Goal: Task Accomplishment & Management: Use online tool/utility

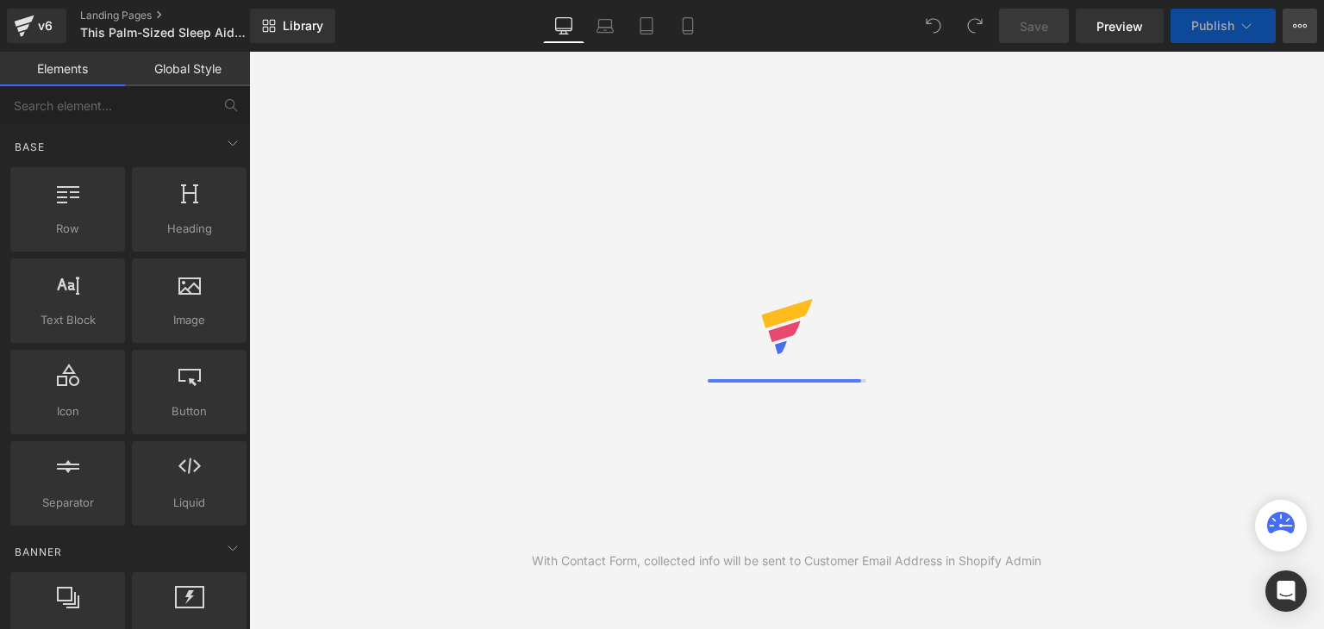
click at [1299, 25] on icon at bounding box center [1300, 26] width 14 height 14
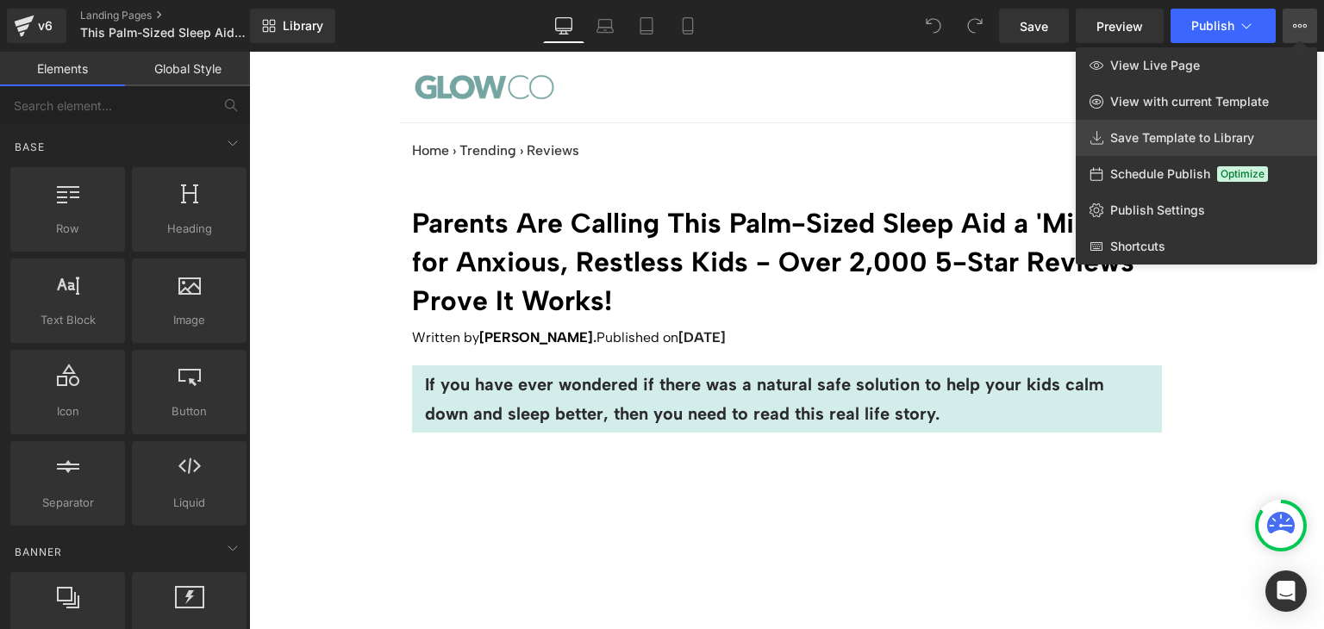
click at [1215, 135] on span "Save Template to Library" at bounding box center [1183, 138] width 144 height 16
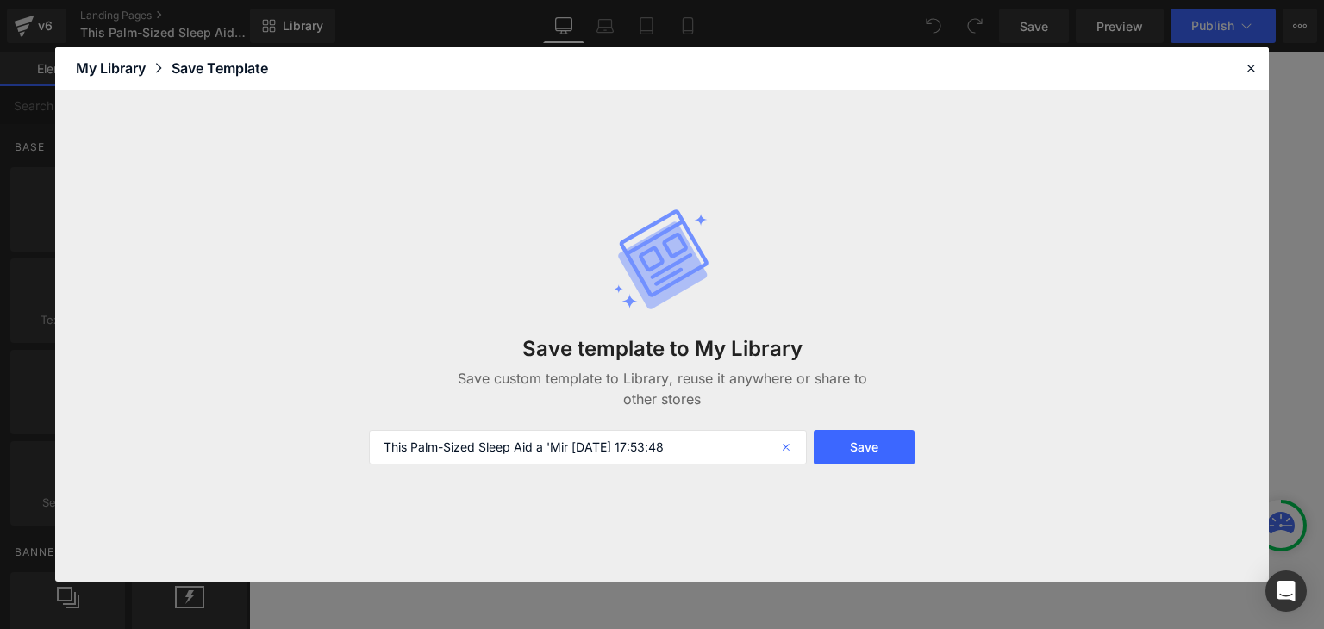
click at [782, 449] on icon at bounding box center [788, 447] width 38 height 34
drag, startPoint x: 1245, startPoint y: 72, endPoint x: 896, endPoint y: 66, distance: 349.2
click at [1245, 72] on icon at bounding box center [1251, 68] width 16 height 16
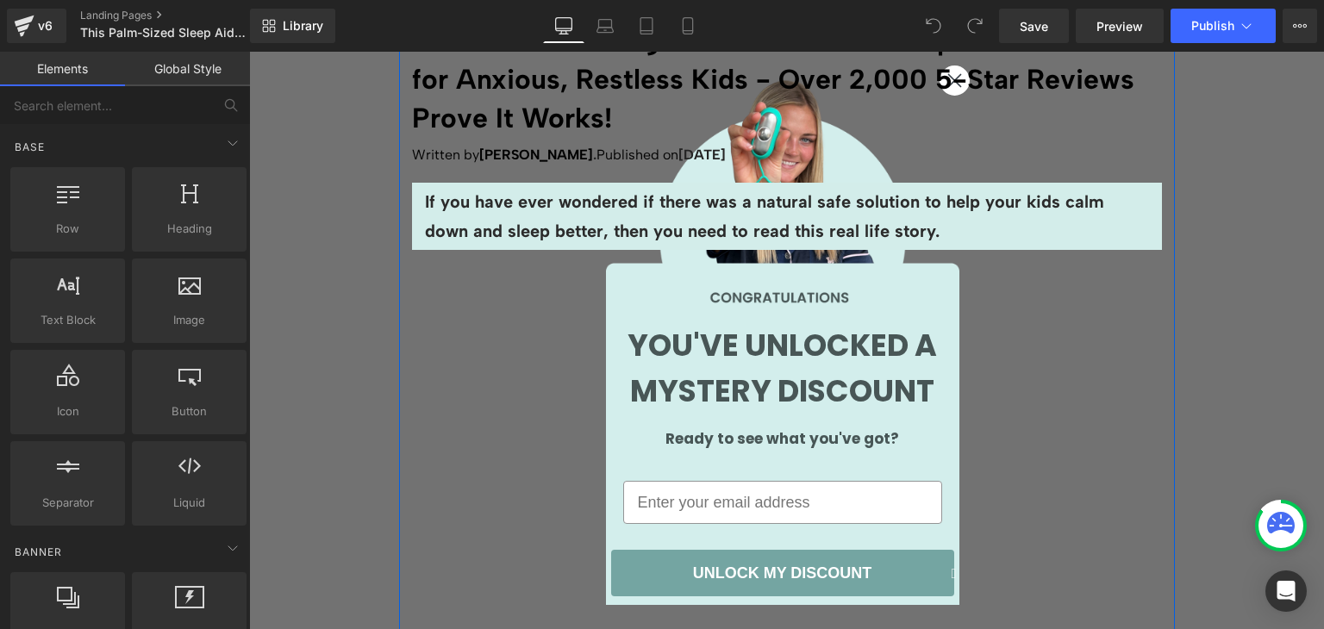
scroll to position [172, 0]
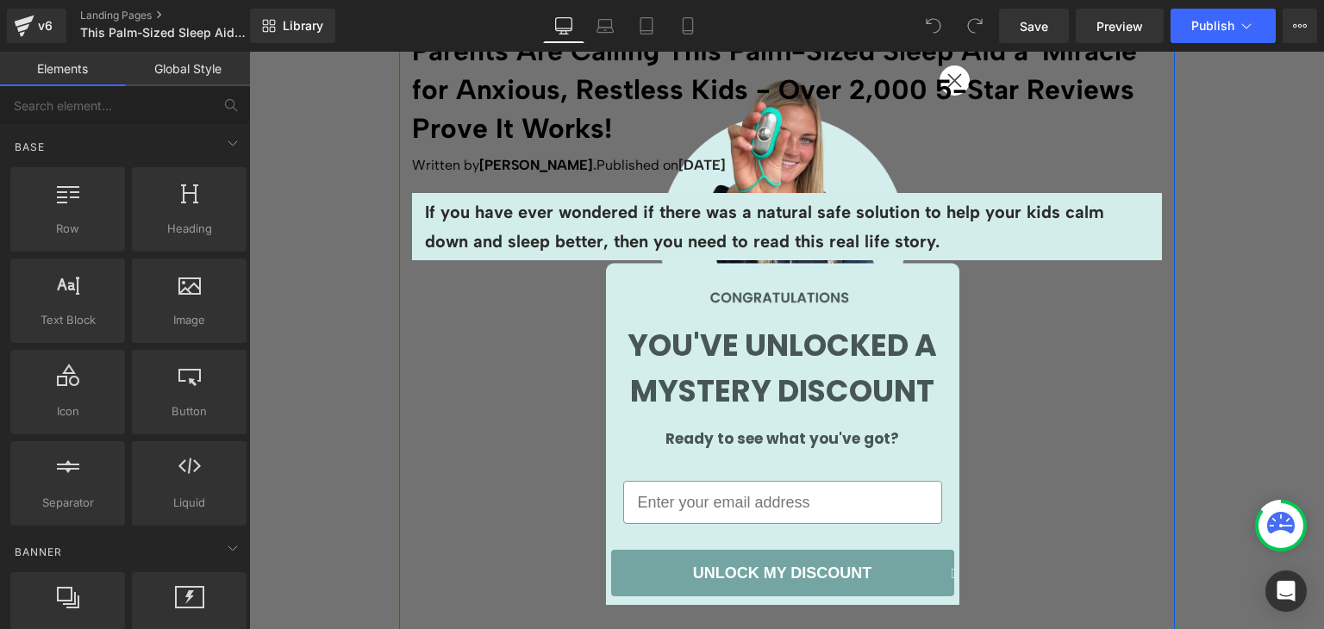
click at [947, 79] on h1 "Parents Are Calling This Palm-Sized Sleep Aid a 'Miracle' for Anxious, Restless…" at bounding box center [787, 90] width 750 height 116
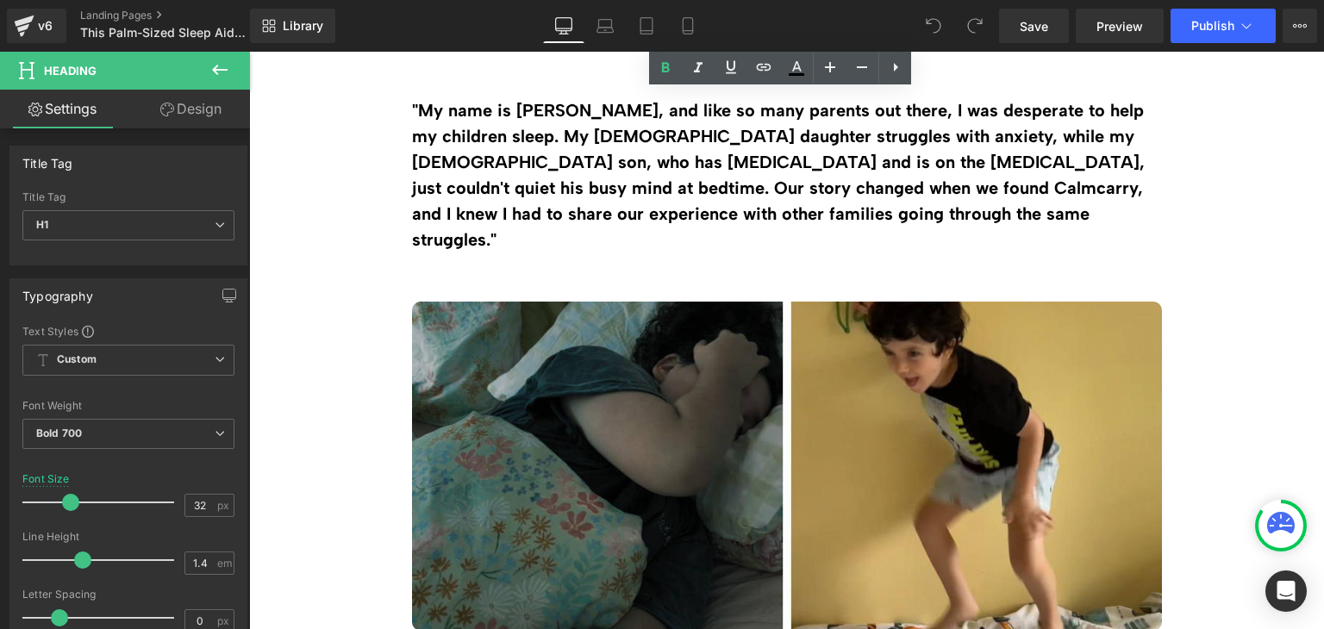
scroll to position [0, 0]
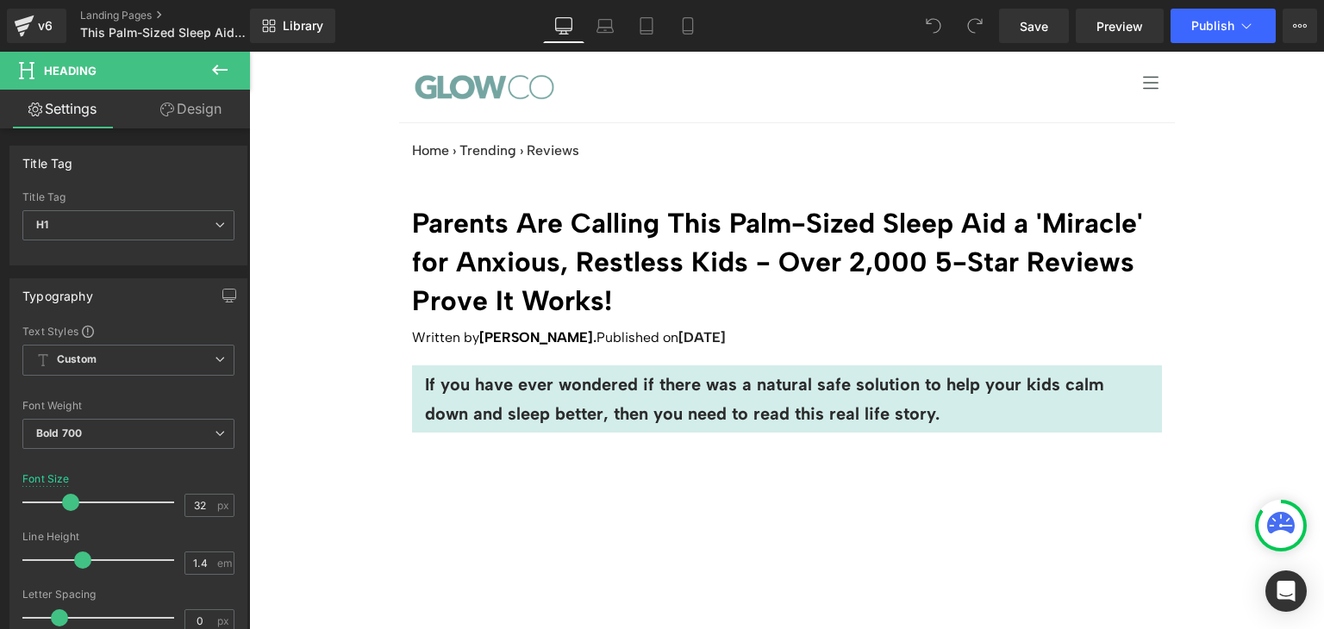
click at [220, 67] on icon at bounding box center [220, 69] width 21 height 21
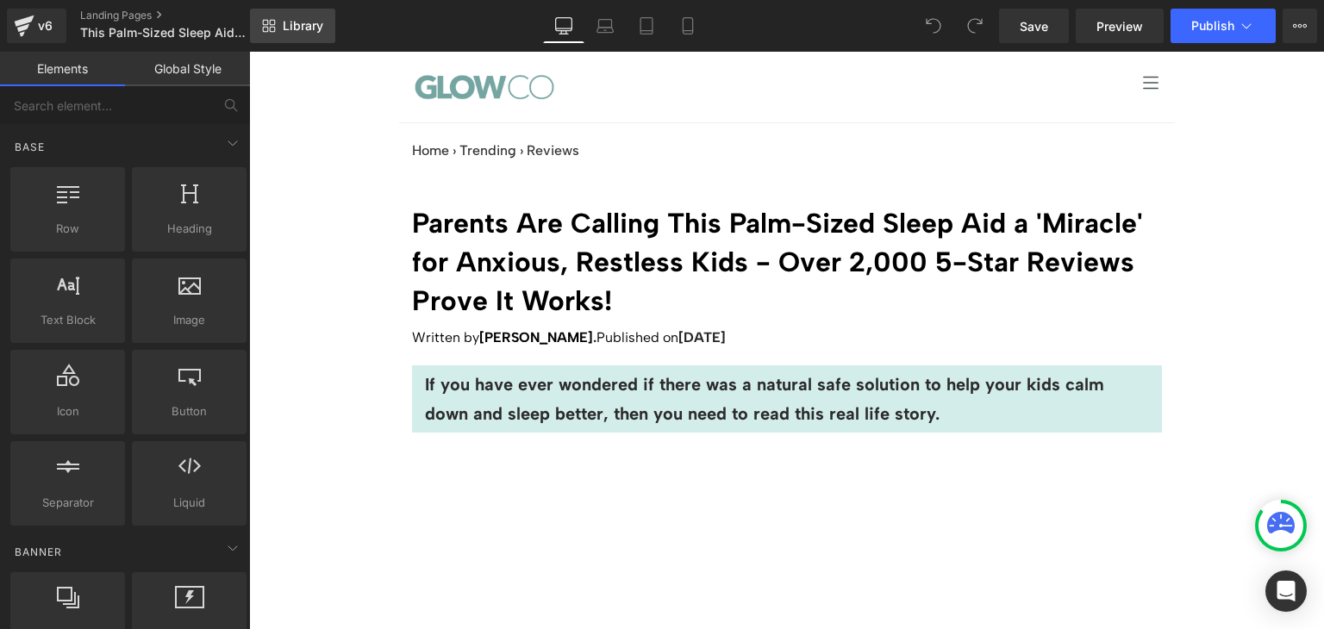
click at [283, 28] on span "Library" at bounding box center [303, 26] width 41 height 16
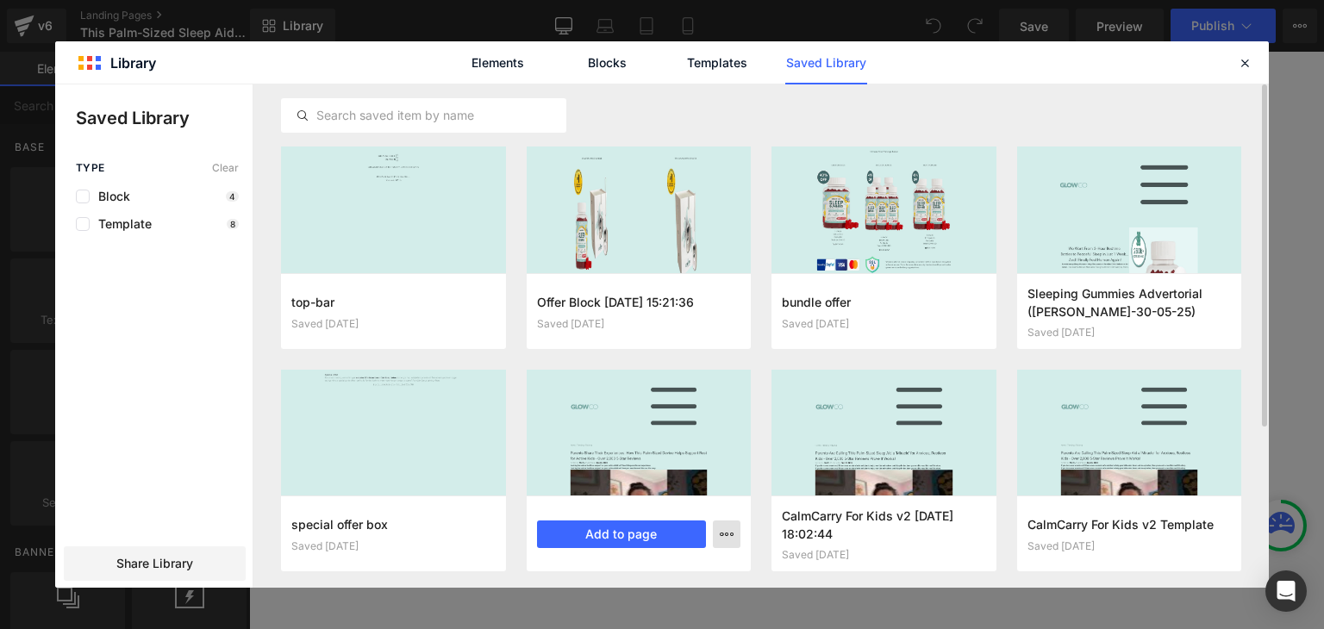
click at [732, 532] on icon "button" at bounding box center [727, 535] width 14 height 14
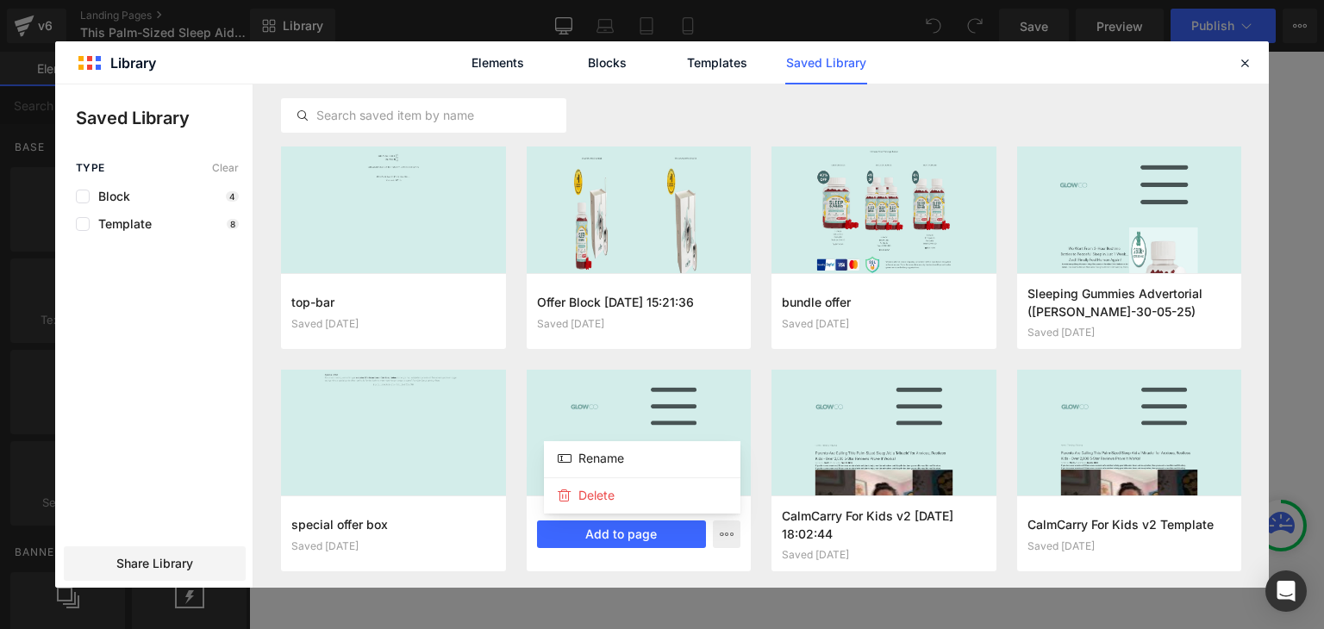
click at [83, 225] on div at bounding box center [662, 336] width 1214 height 504
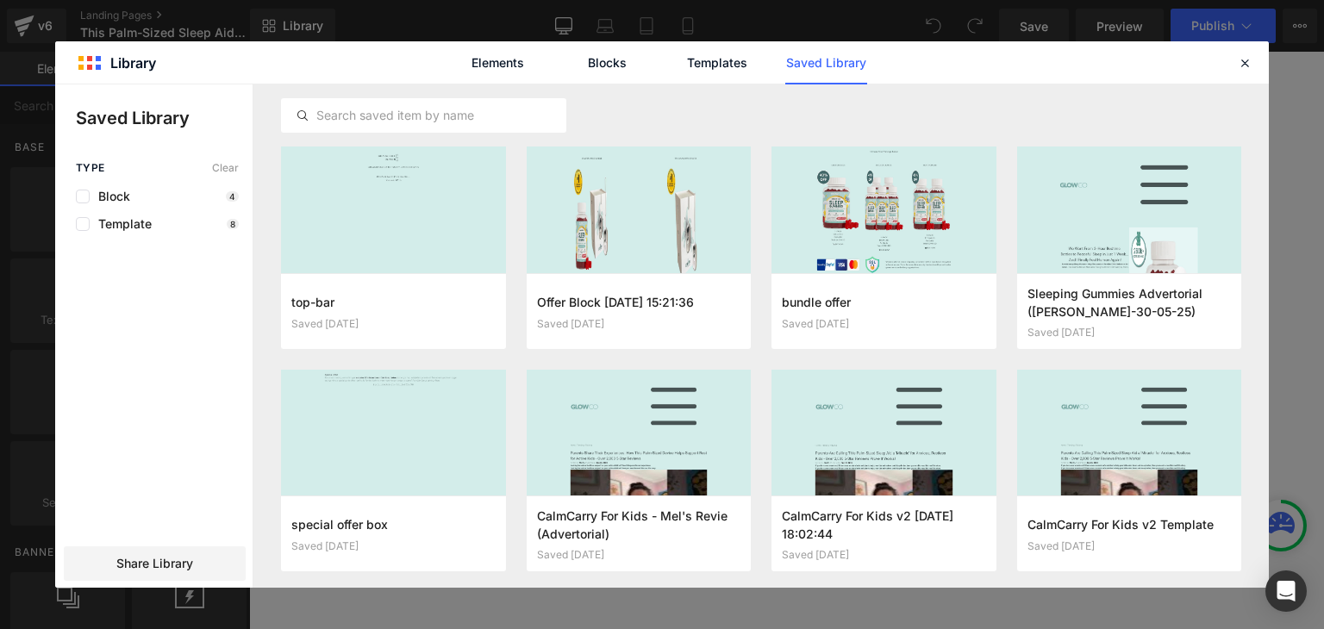
click at [83, 225] on label at bounding box center [83, 224] width 14 height 14
click at [83, 224] on input "checkbox" at bounding box center [83, 224] width 0 height 0
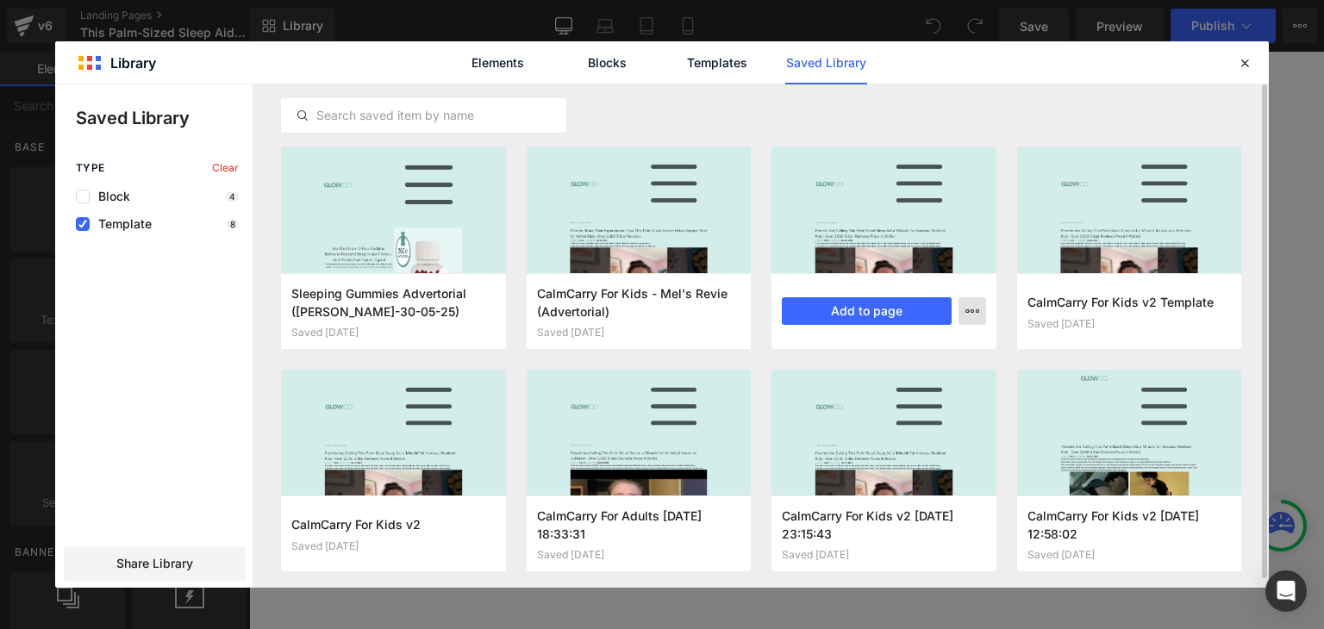
click at [972, 316] on icon "button" at bounding box center [973, 311] width 14 height 14
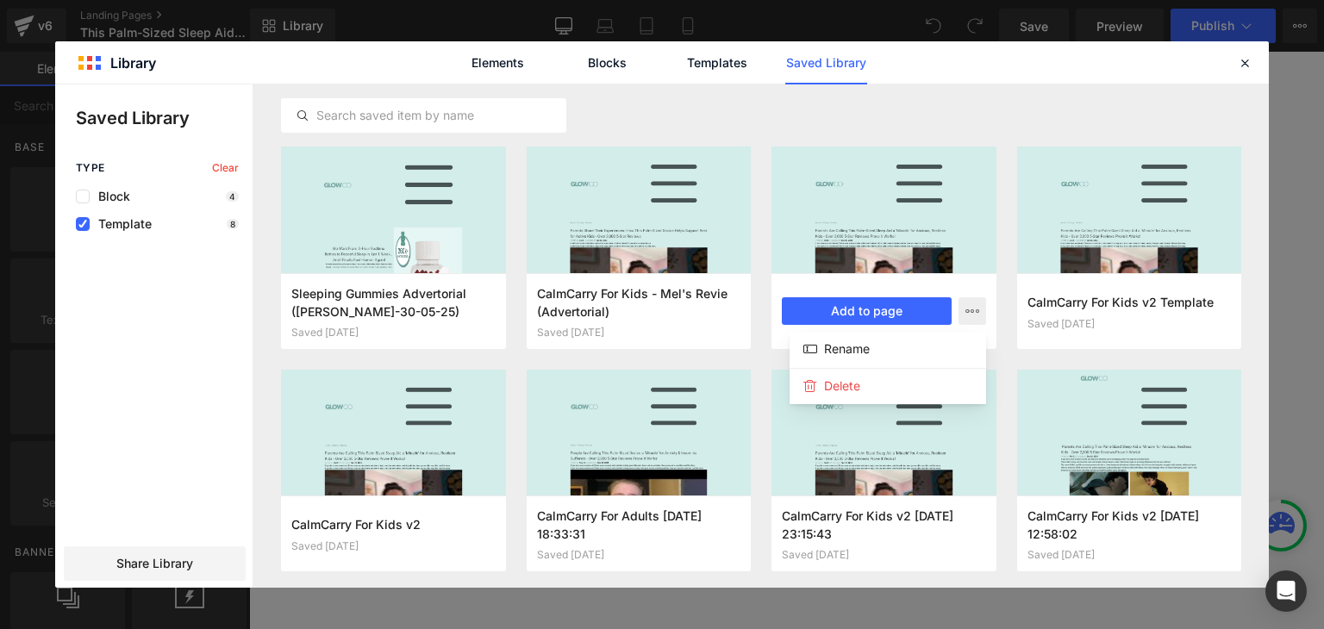
click at [710, 353] on div at bounding box center [662, 336] width 1214 height 504
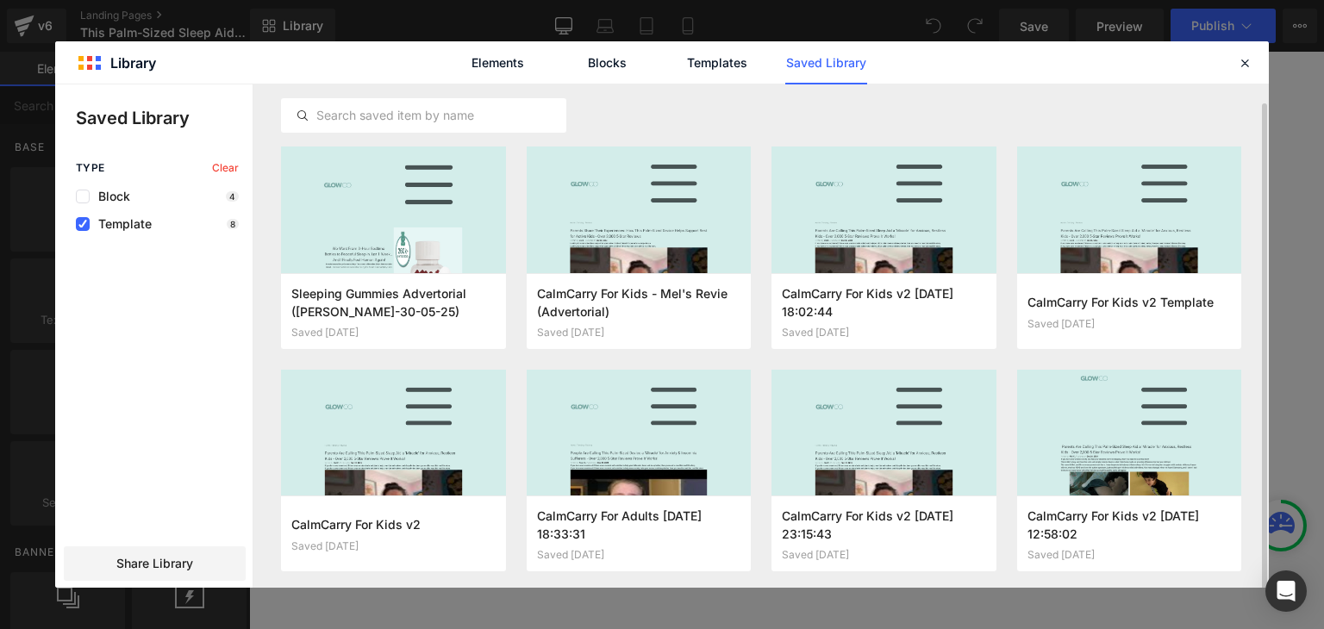
scroll to position [9, 0]
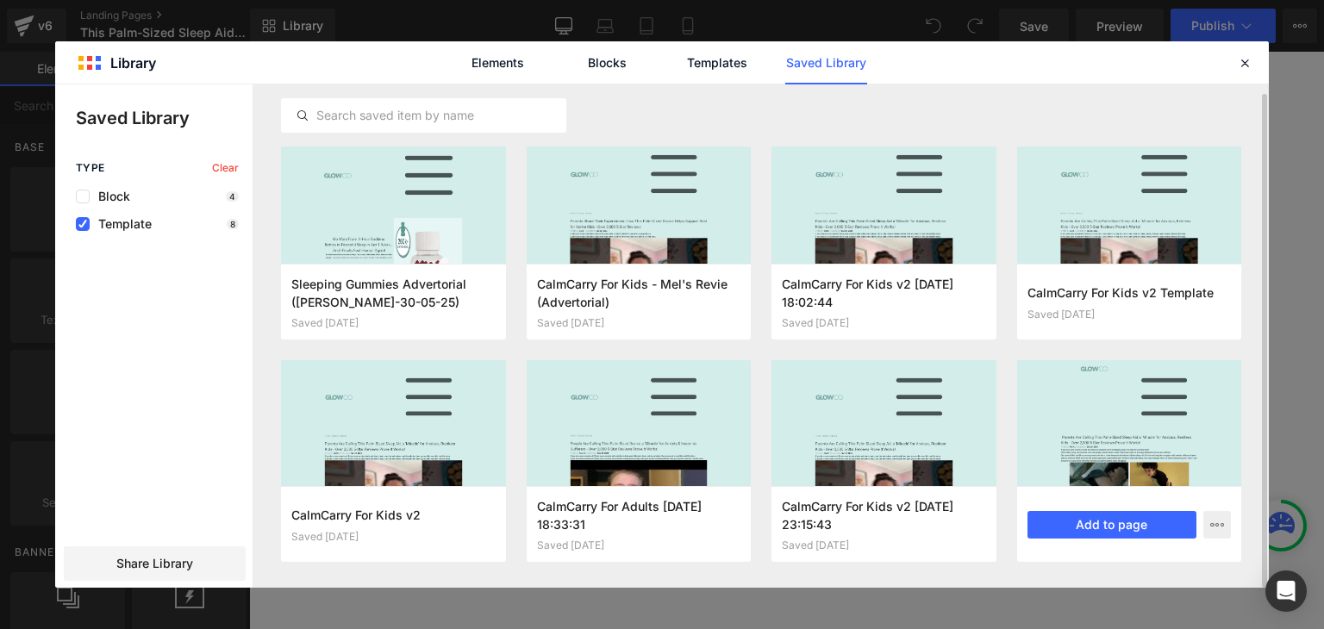
drag, startPoint x: 1104, startPoint y: 397, endPoint x: 1095, endPoint y: 435, distance: 39.7
click at [1095, 435] on div at bounding box center [1129, 423] width 225 height 127
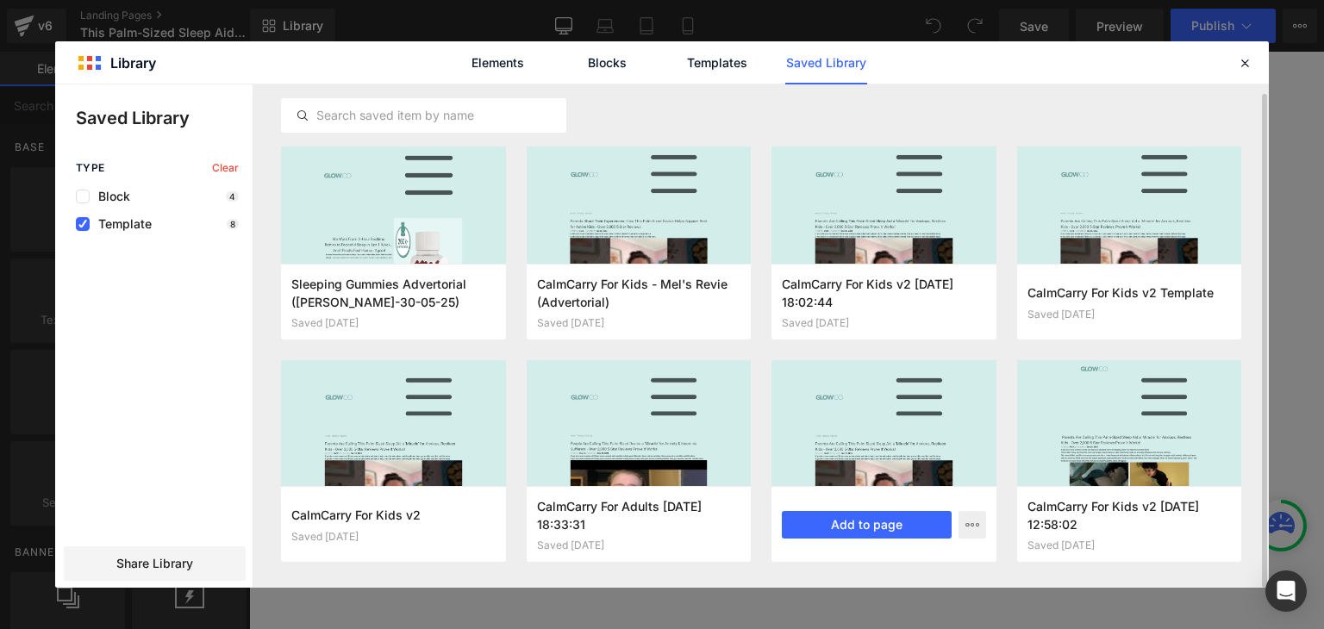
scroll to position [0, 0]
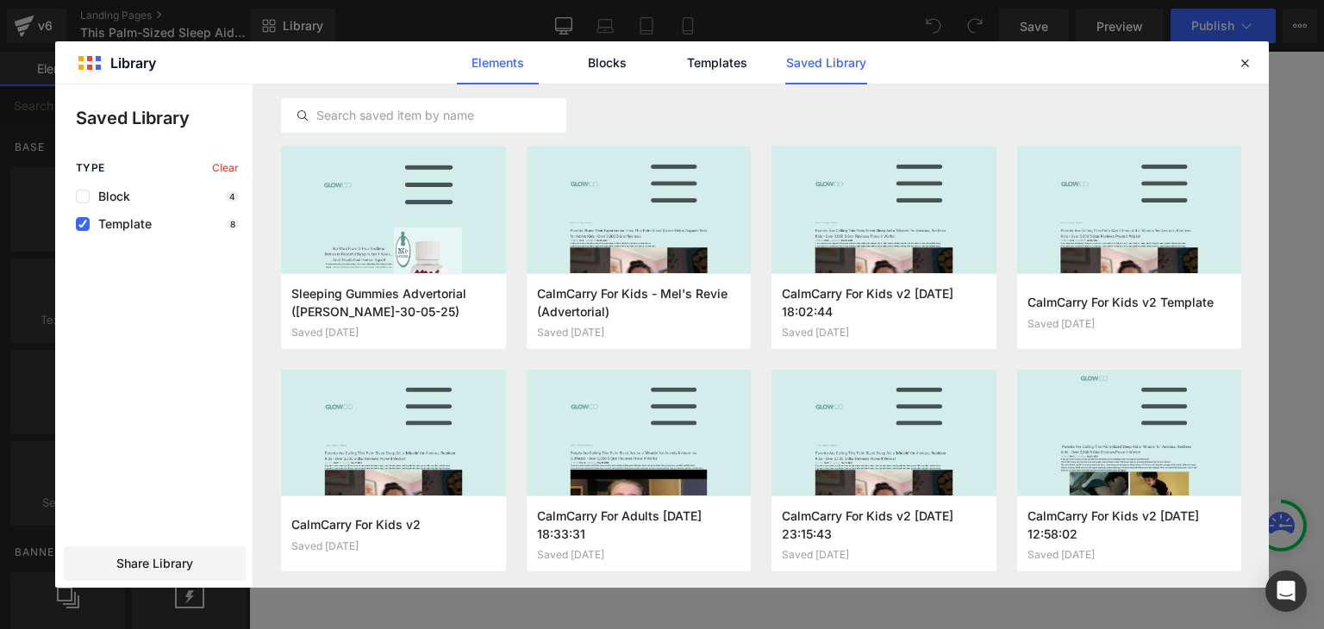
click at [497, 63] on link "Elements" at bounding box center [498, 62] width 82 height 43
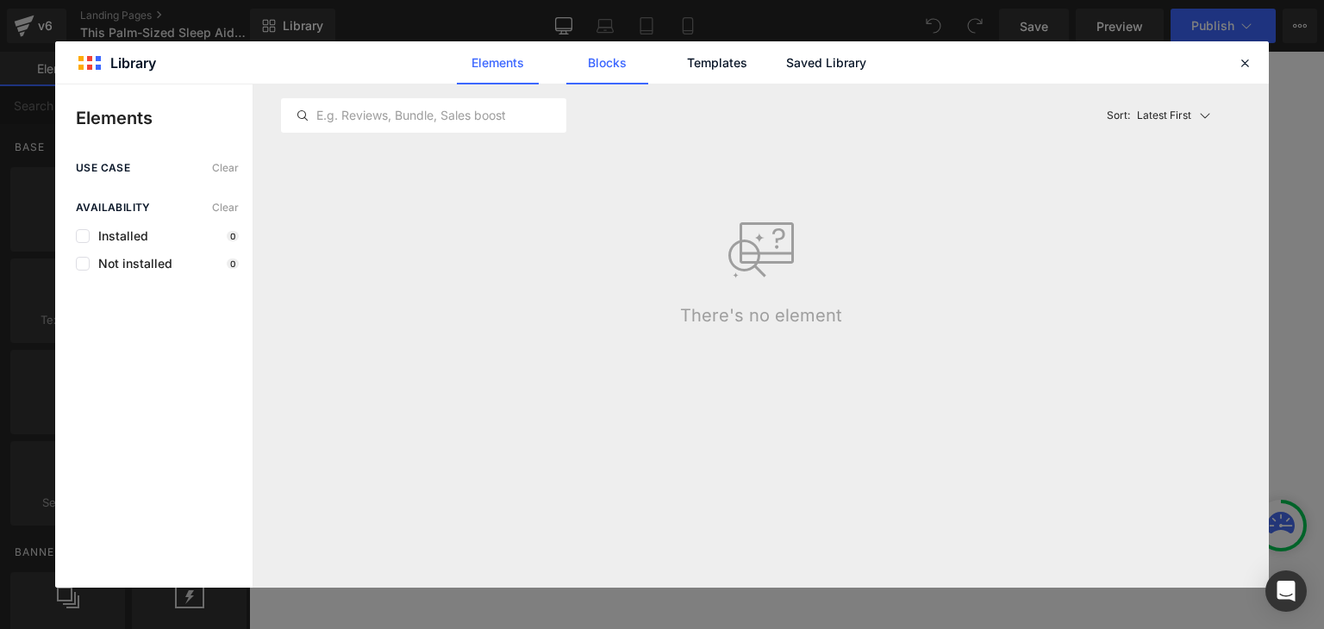
click at [614, 70] on link "Blocks" at bounding box center [607, 62] width 82 height 43
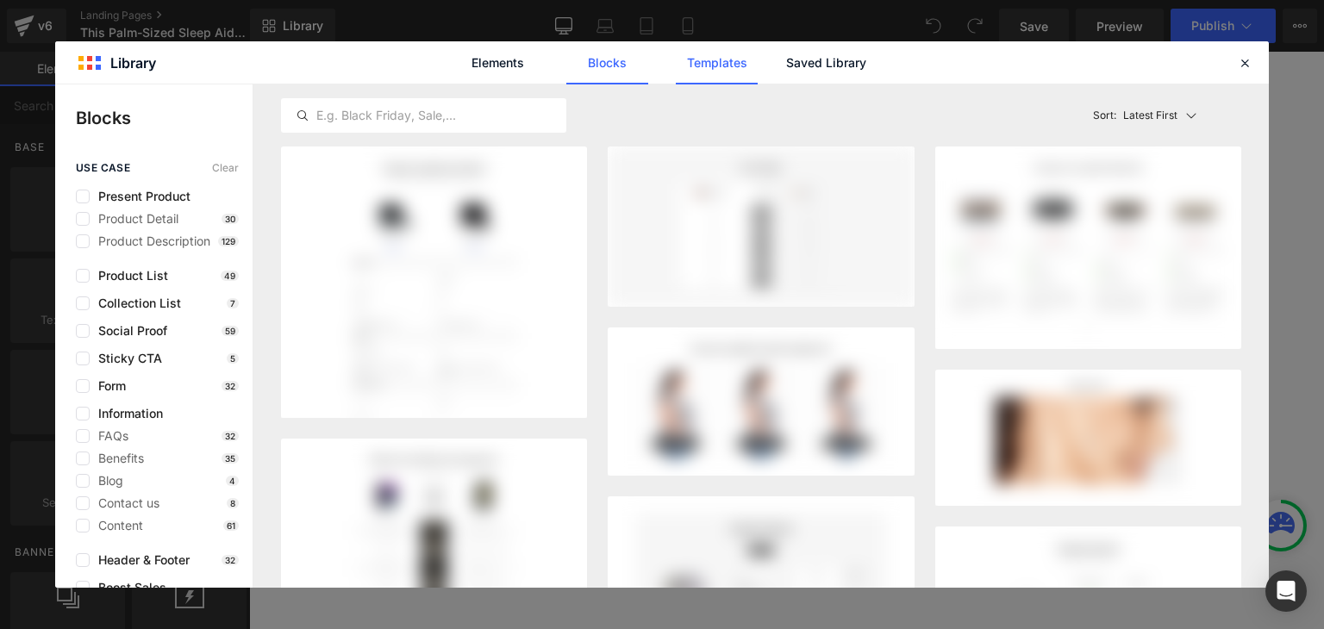
click at [715, 57] on link "Templates" at bounding box center [717, 62] width 82 height 43
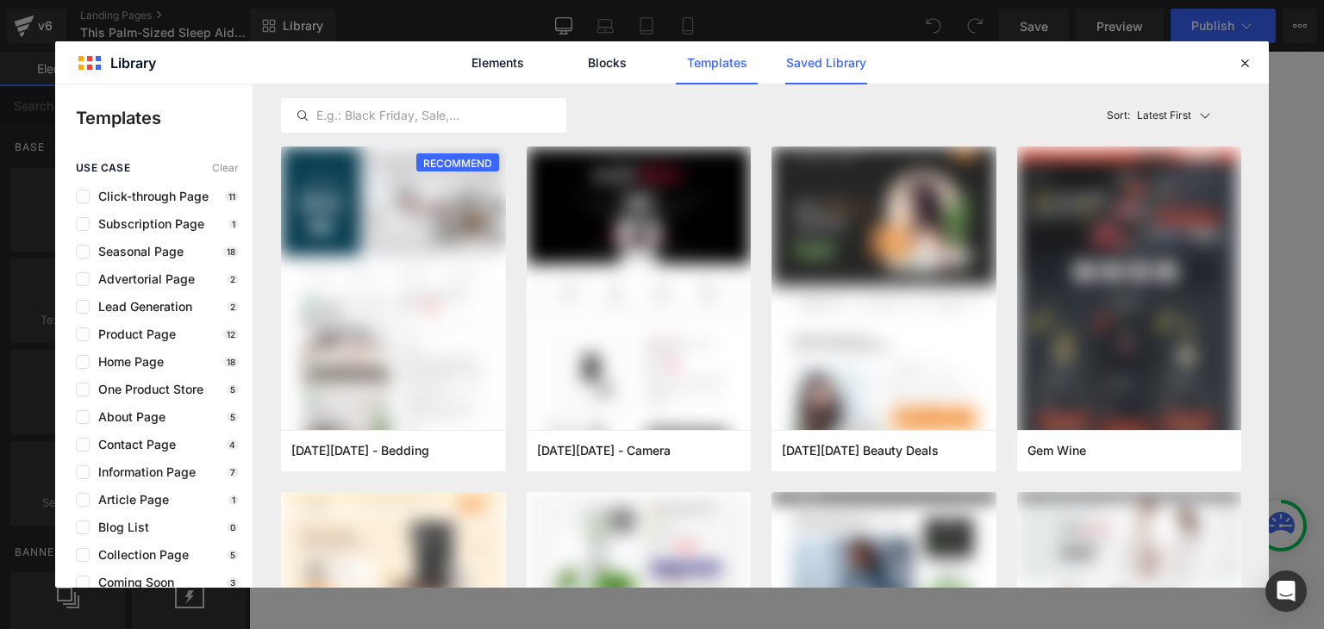
click at [823, 60] on link "Saved Library" at bounding box center [826, 62] width 82 height 43
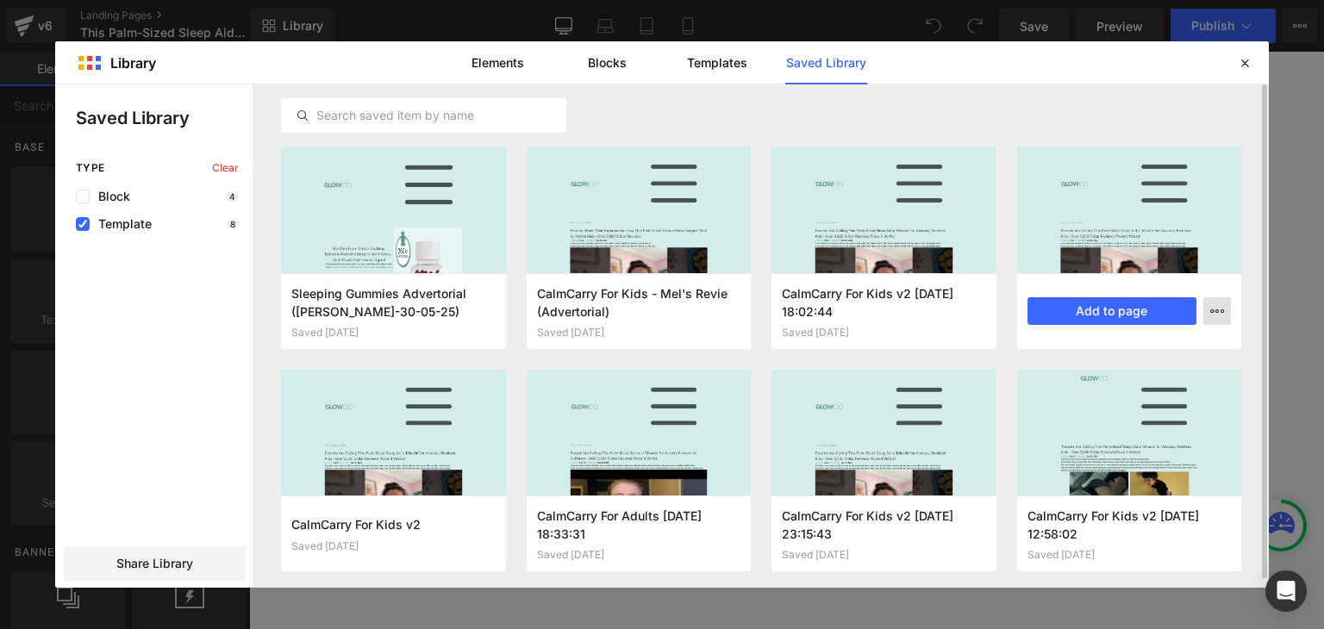
click at [1215, 297] on button "button" at bounding box center [1218, 311] width 28 height 28
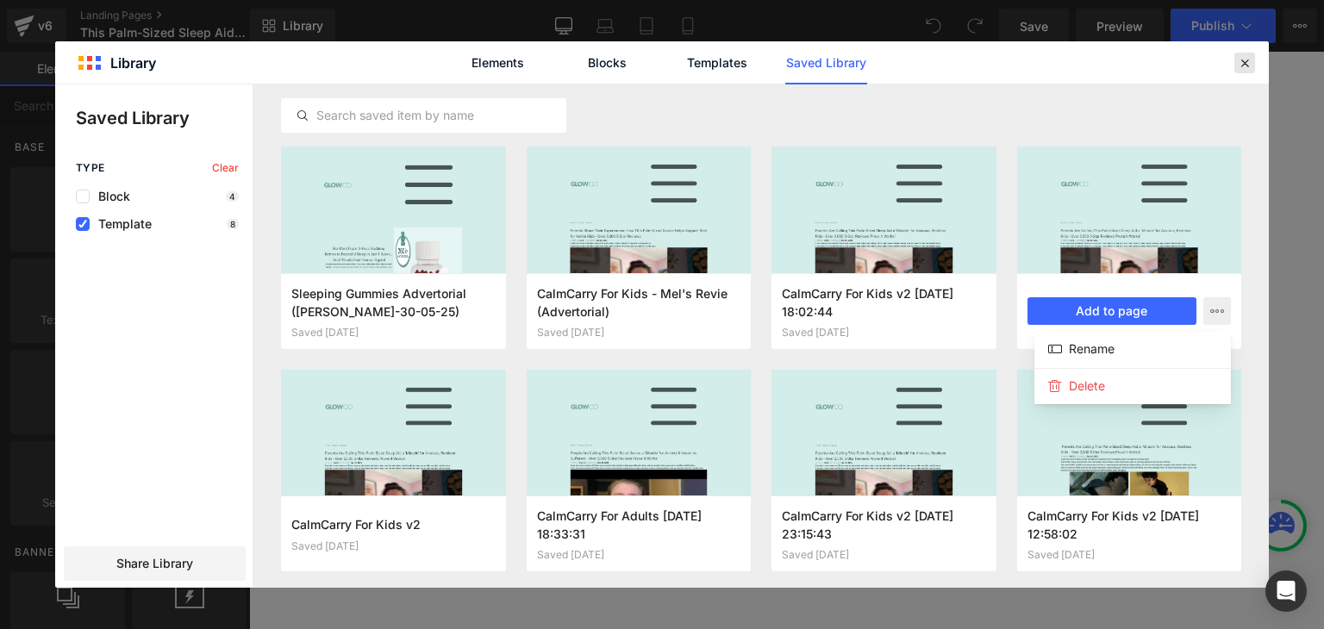
click at [1238, 62] on icon at bounding box center [1245, 63] width 16 height 16
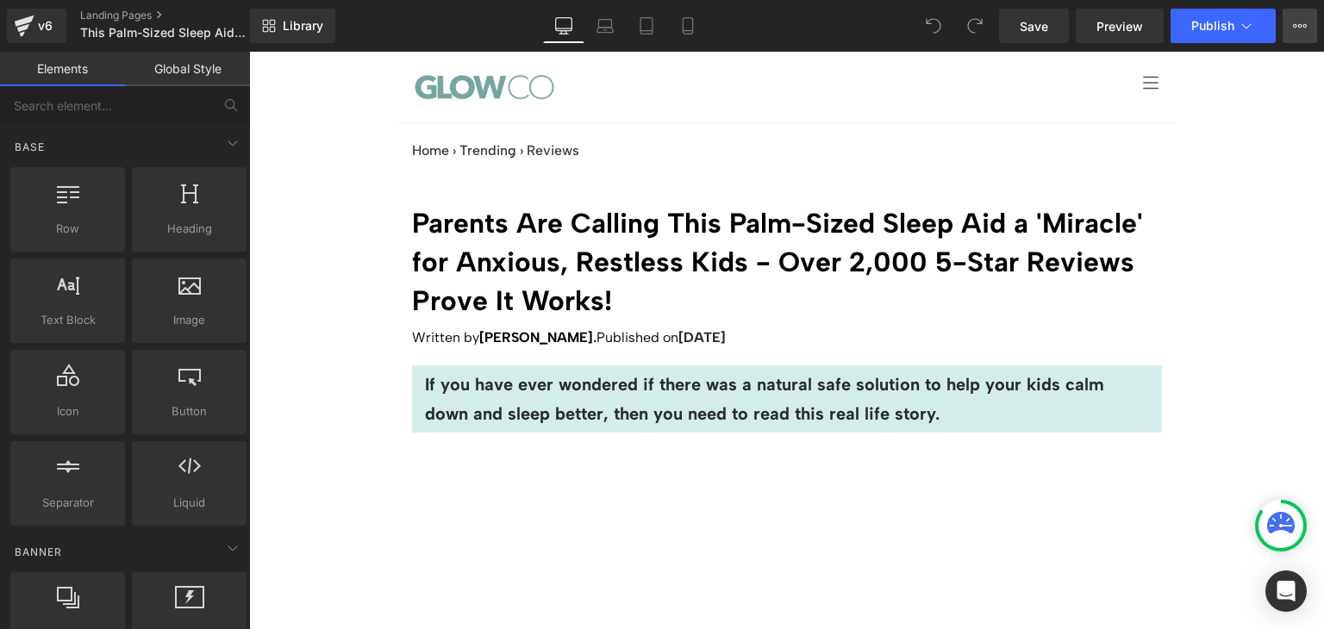
click at [1298, 27] on icon at bounding box center [1300, 26] width 14 height 14
